Goal: Information Seeking & Learning: Compare options

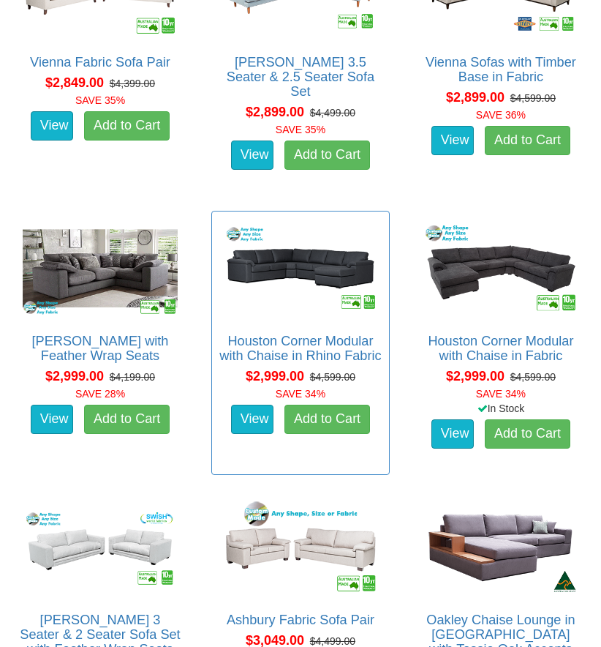
scroll to position [2681, 0]
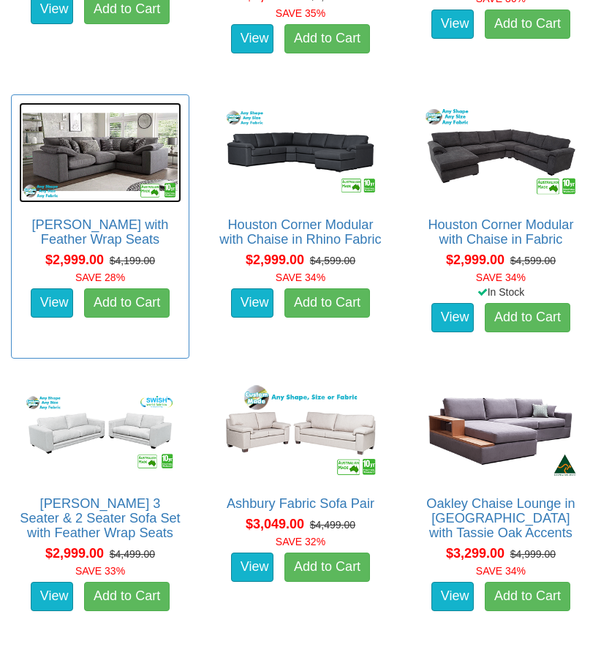
click at [78, 120] on img at bounding box center [100, 152] width 162 height 100
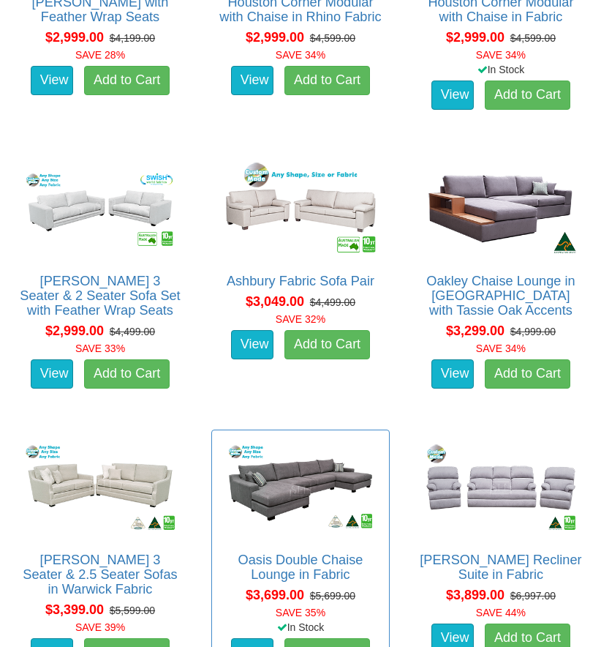
scroll to position [2914, 0]
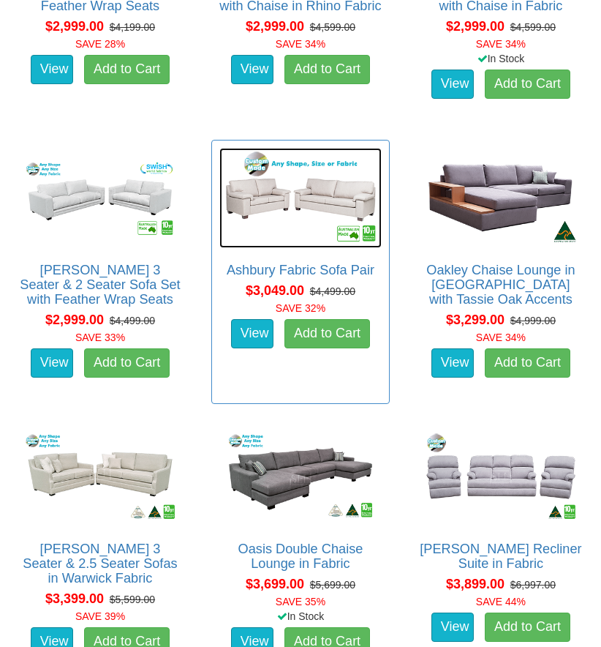
click at [252, 159] on img at bounding box center [300, 198] width 162 height 100
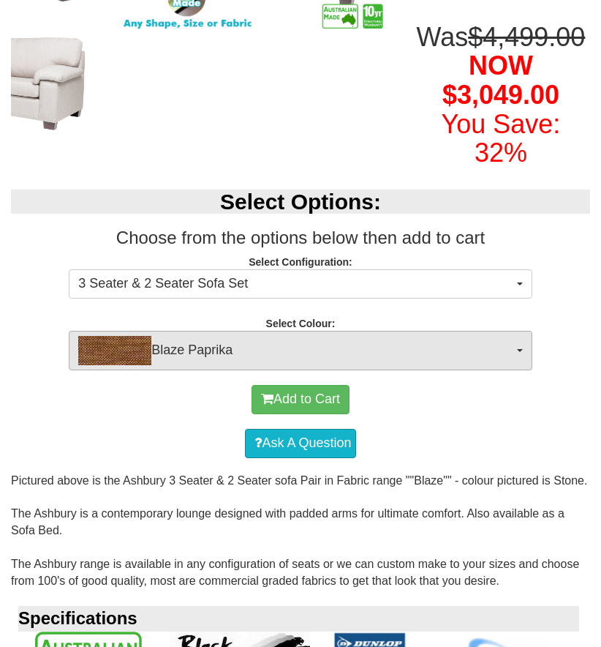
scroll to position [531, 0]
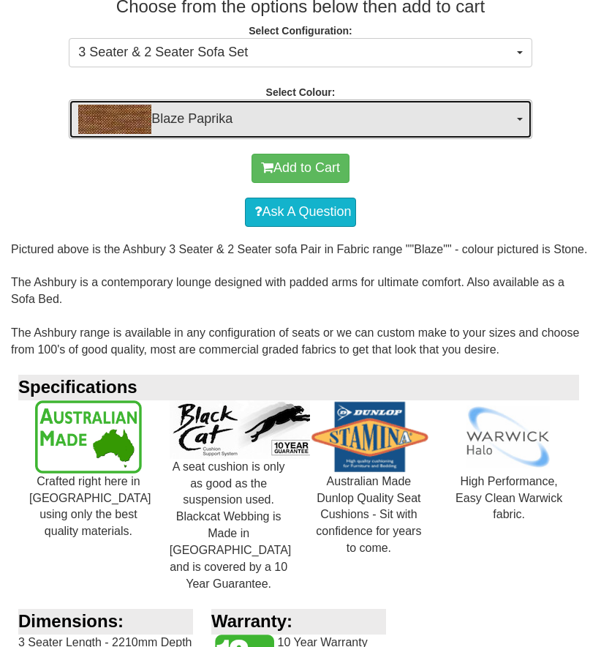
click at [519, 121] on span "button" at bounding box center [520, 119] width 6 height 3
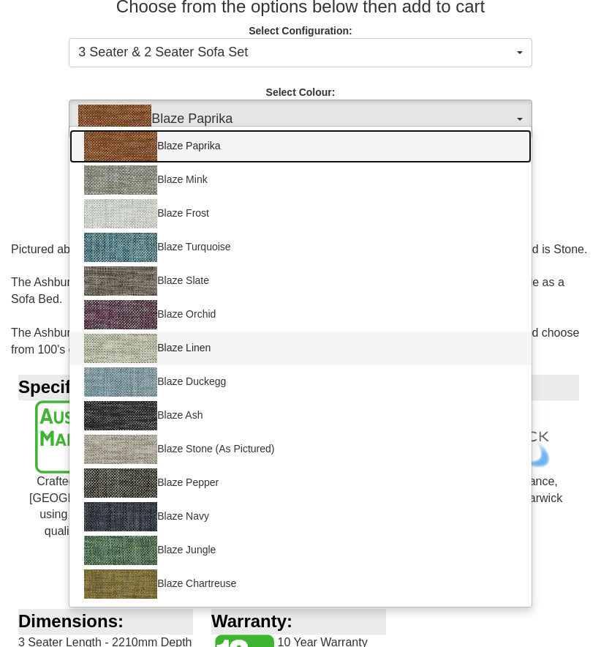
scroll to position [0, 0]
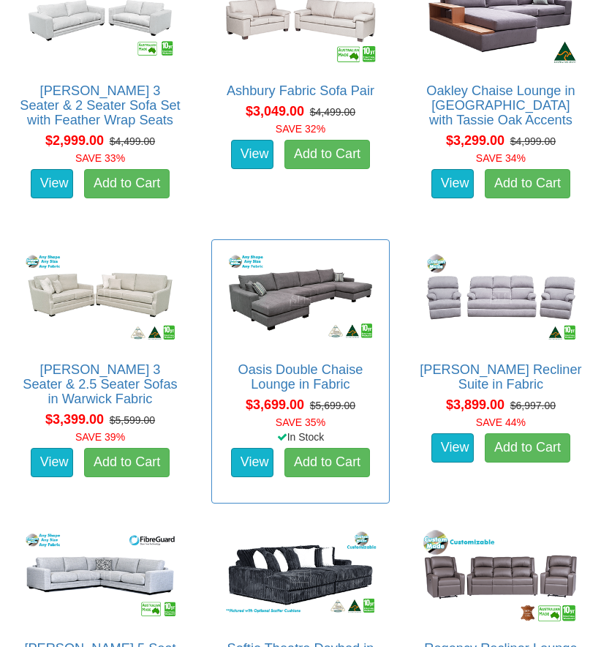
scroll to position [3316, 0]
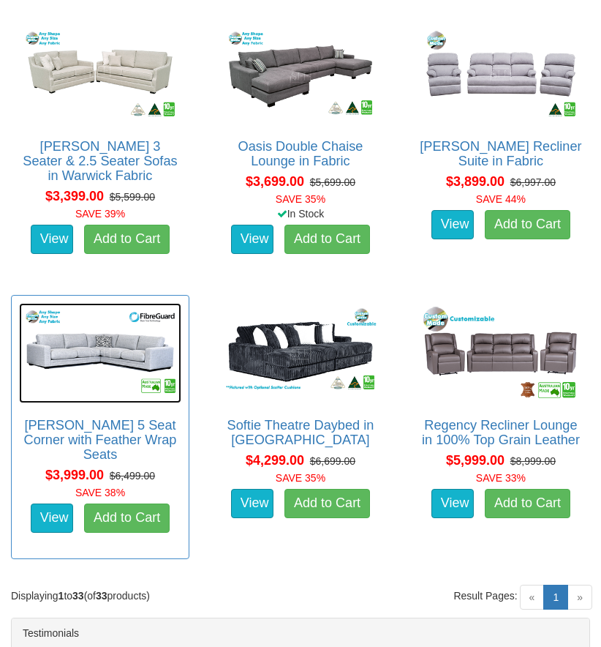
click at [142, 315] on img at bounding box center [100, 353] width 162 height 100
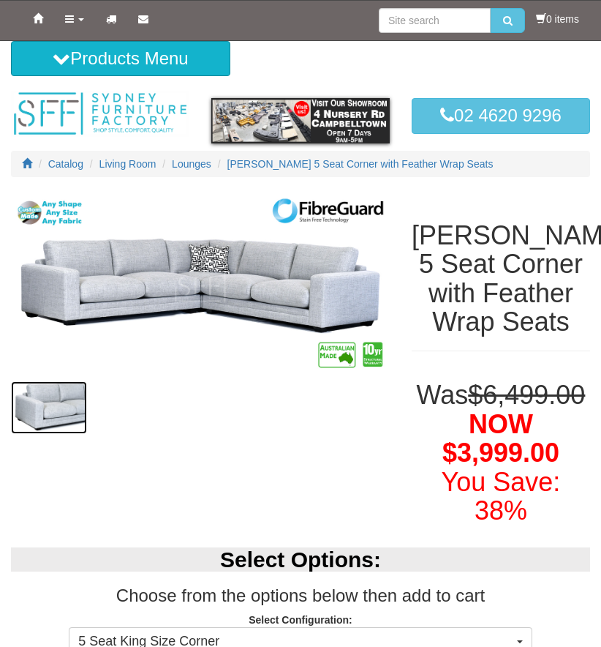
click at [59, 404] on img at bounding box center [49, 407] width 76 height 53
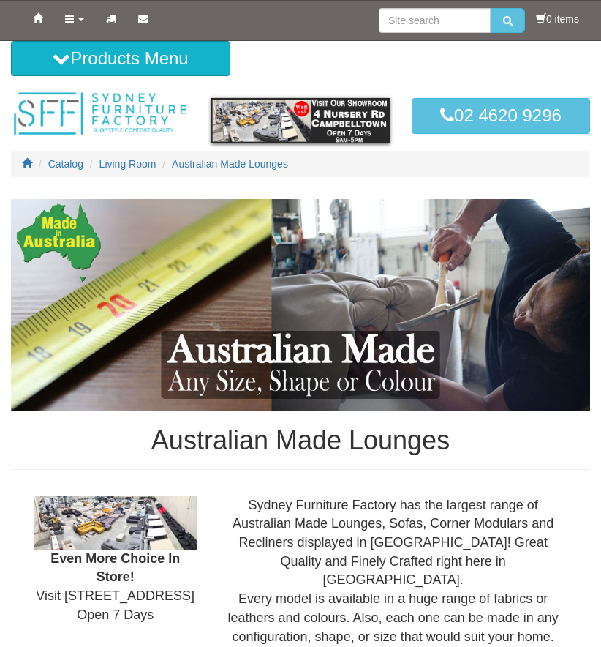
scroll to position [3316, 0]
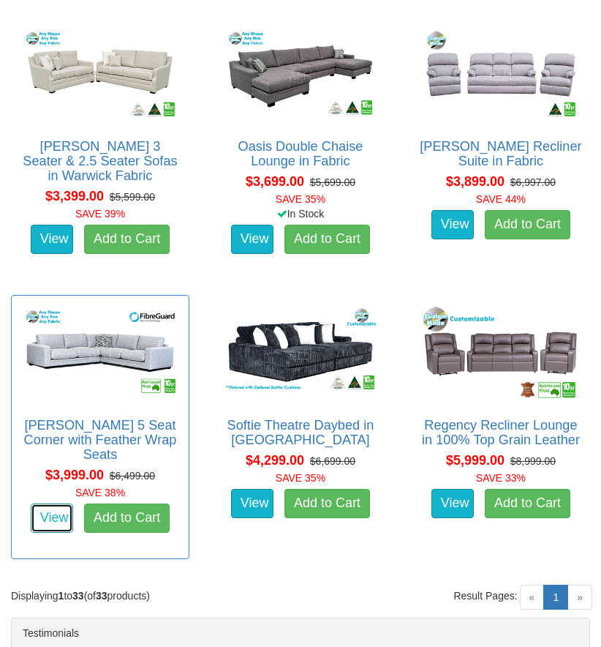
click at [42, 503] on link "View" at bounding box center [52, 517] width 42 height 29
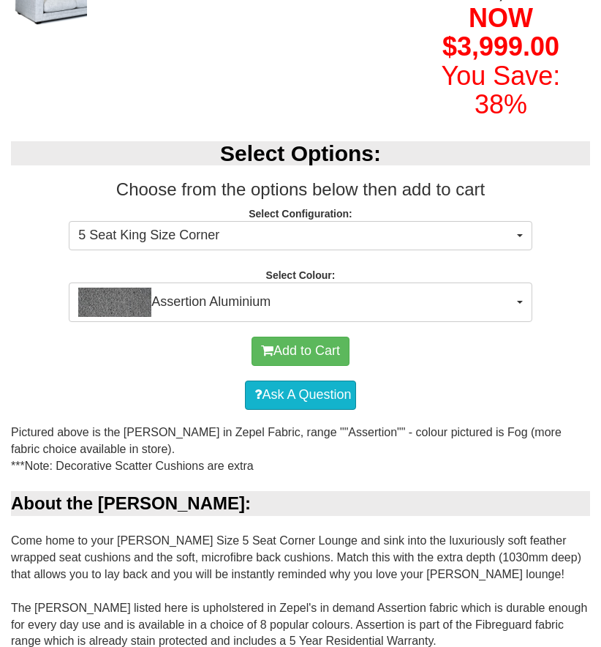
scroll to position [293, 0]
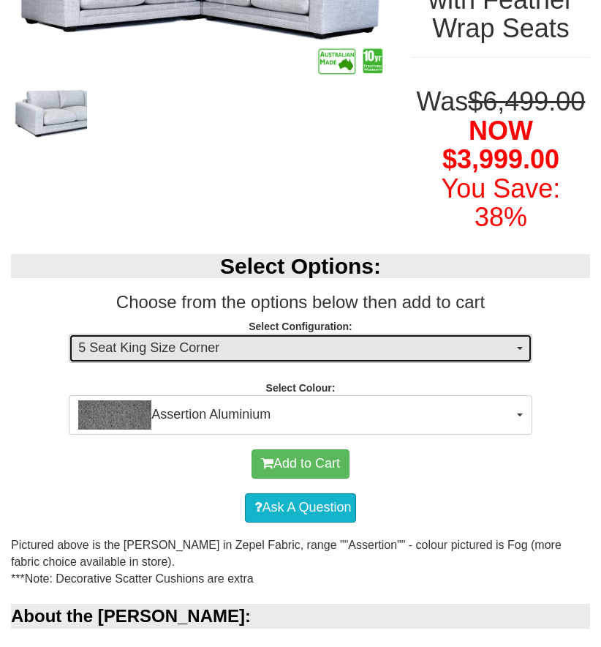
click at [519, 353] on button "5 Seat King Size Corner" at bounding box center [301, 348] width 464 height 29
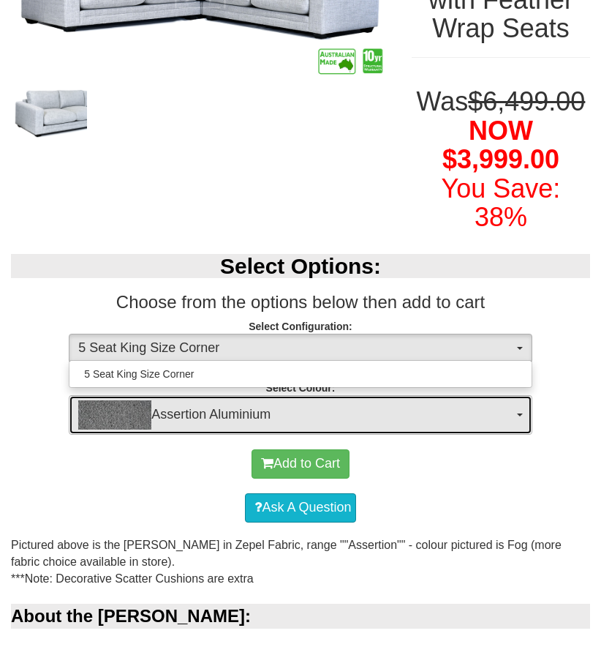
click at [519, 410] on button "Assertion Aluminium" at bounding box center [301, 414] width 464 height 39
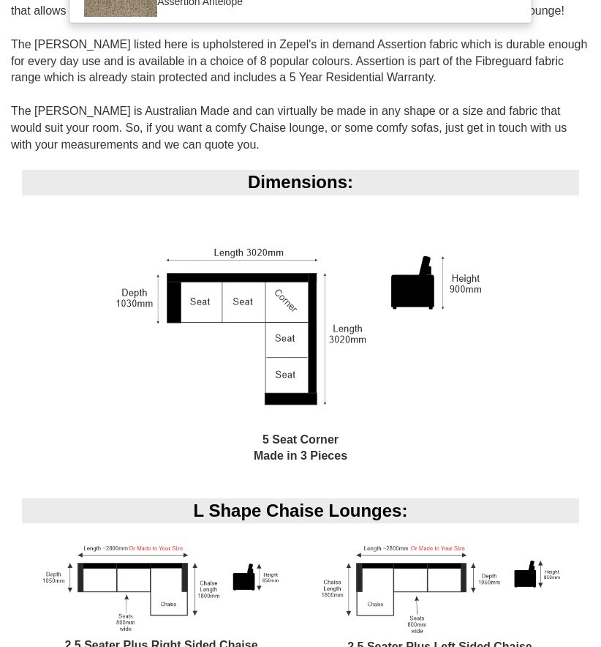
scroll to position [1203, 0]
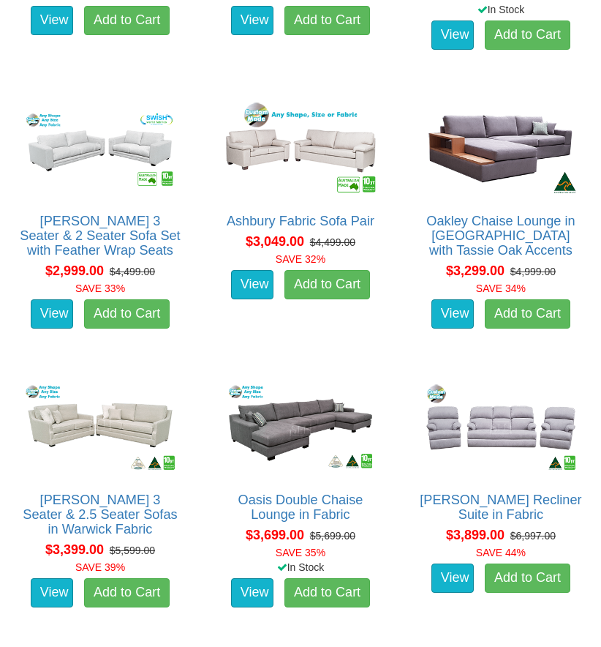
scroll to position [2628, 0]
